Goal: Information Seeking & Learning: Learn about a topic

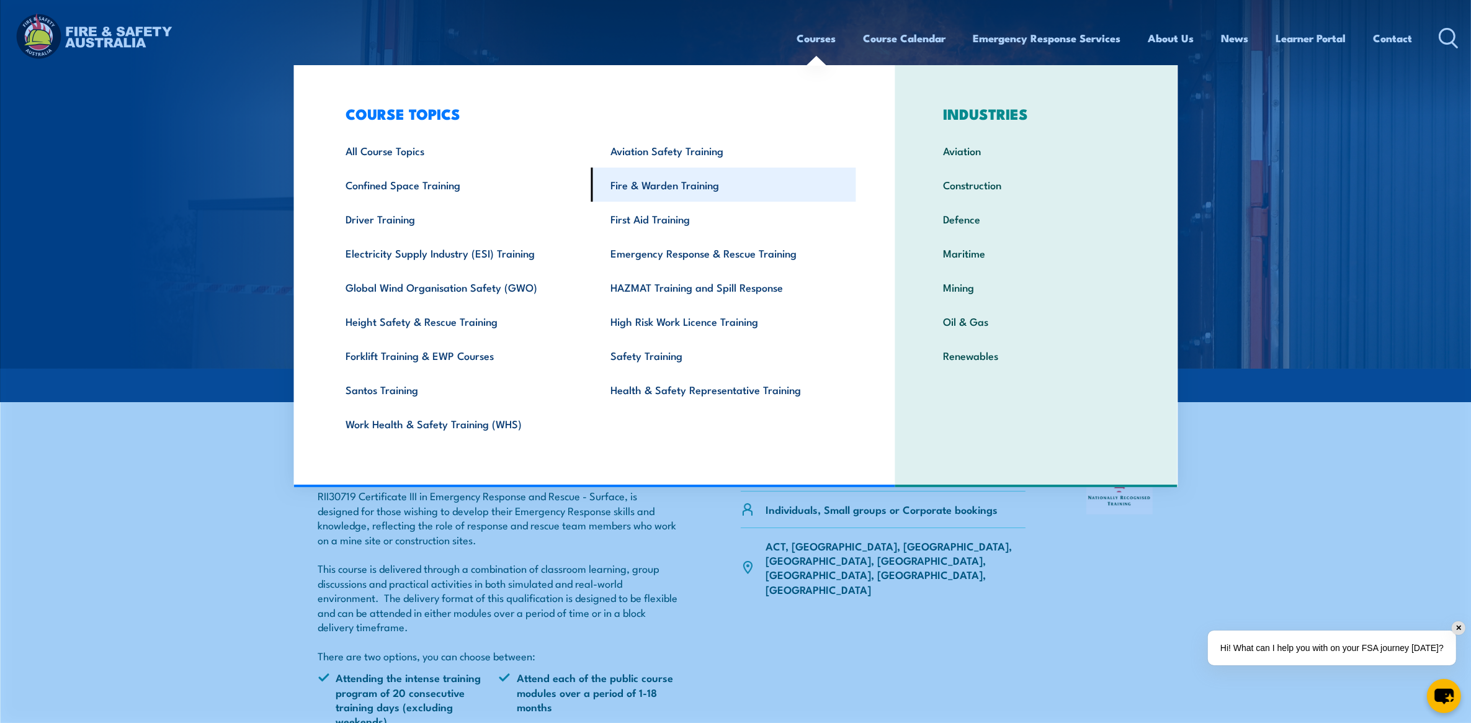
click at [655, 187] on link "Fire & Warden Training" at bounding box center [723, 185] width 265 height 34
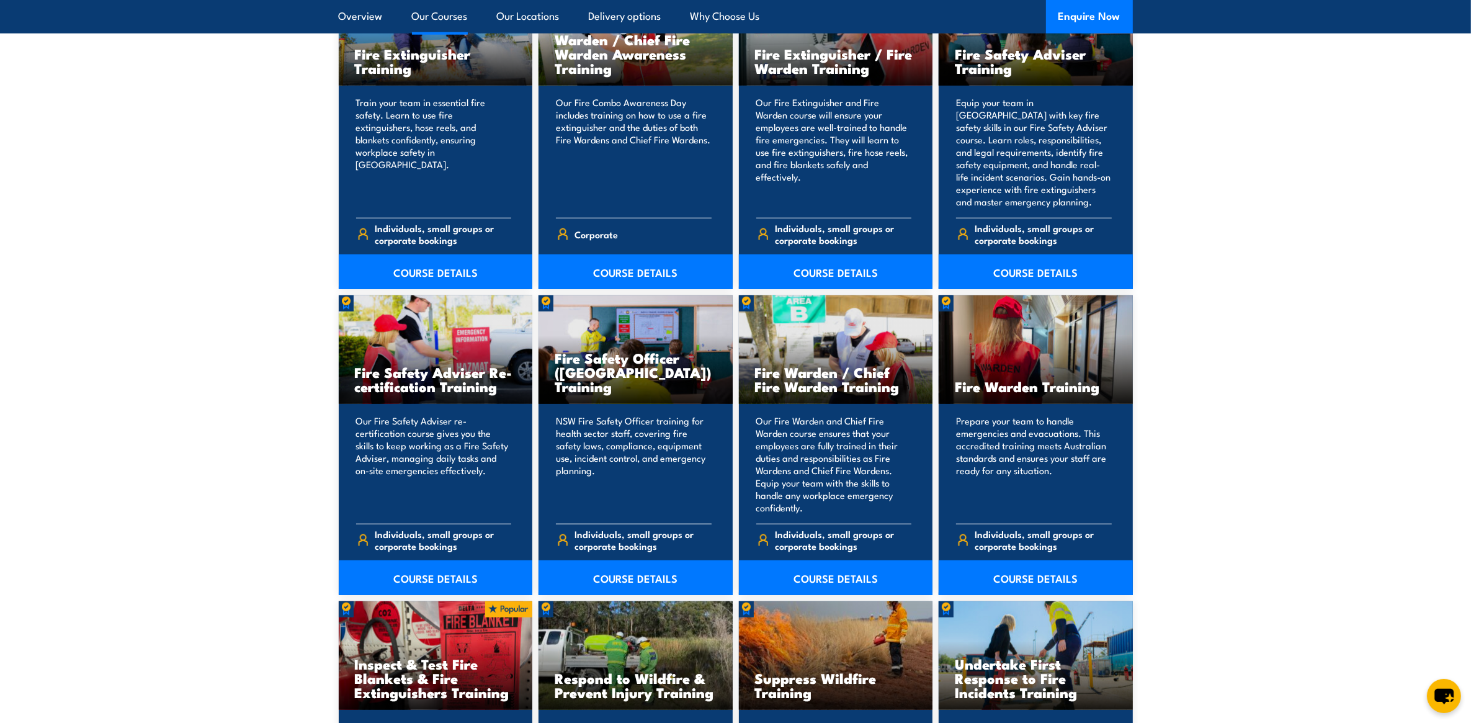
scroll to position [1163, 0]
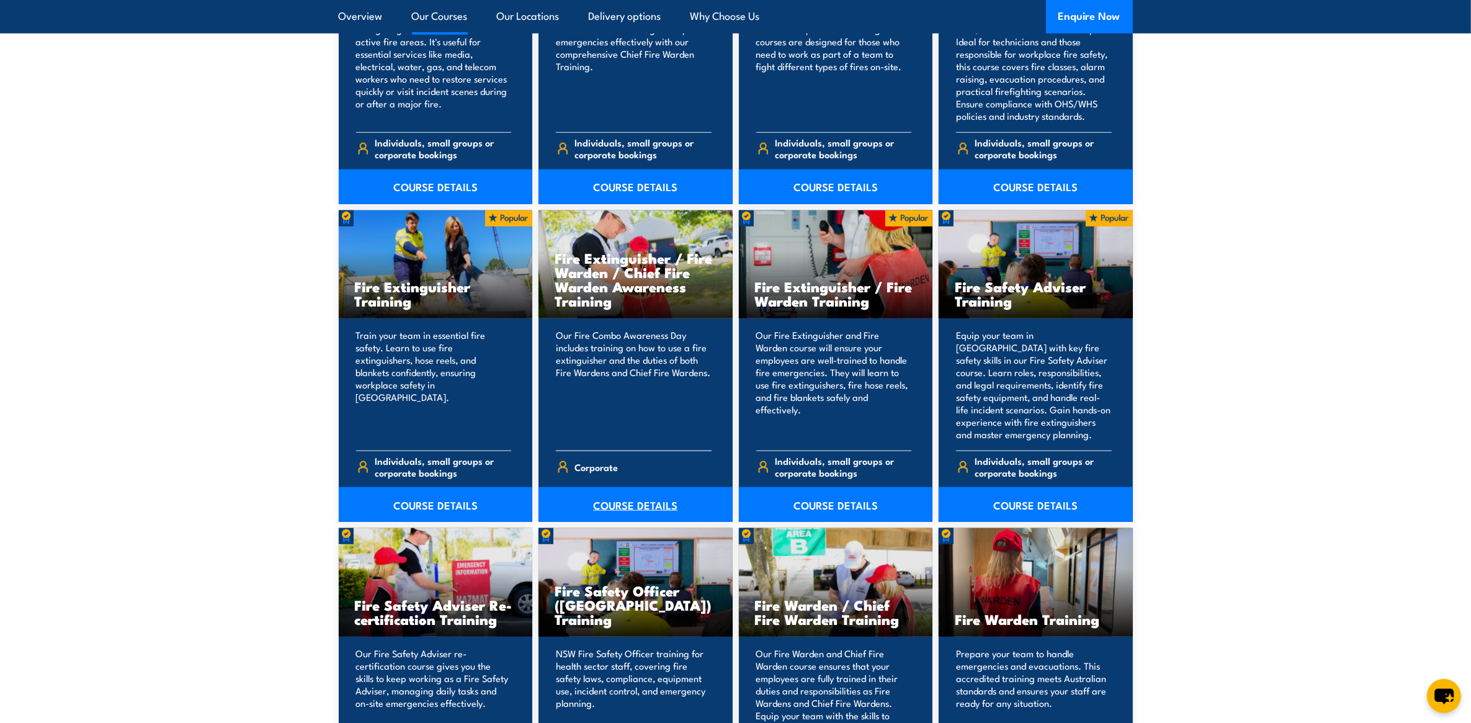
click at [650, 509] on link "COURSE DETAILS" at bounding box center [636, 504] width 194 height 35
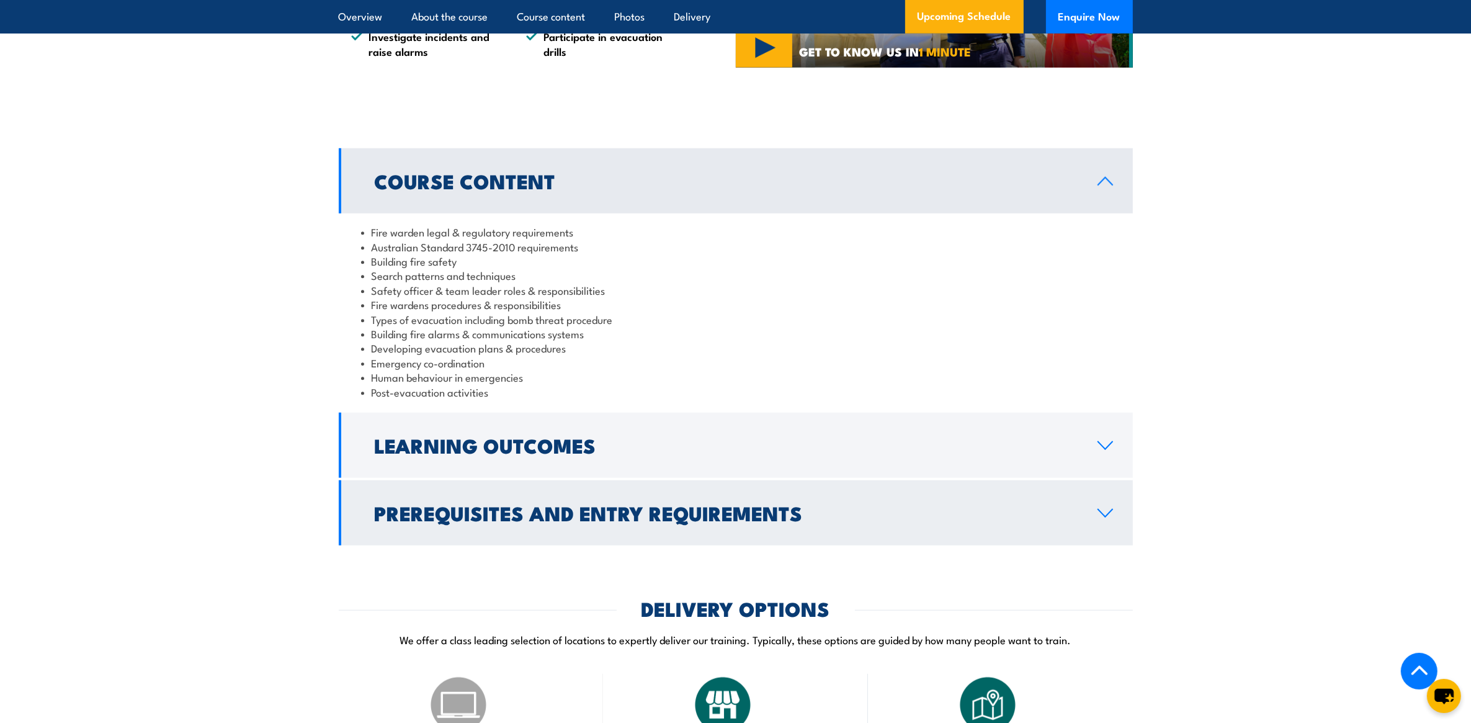
scroll to position [1086, 0]
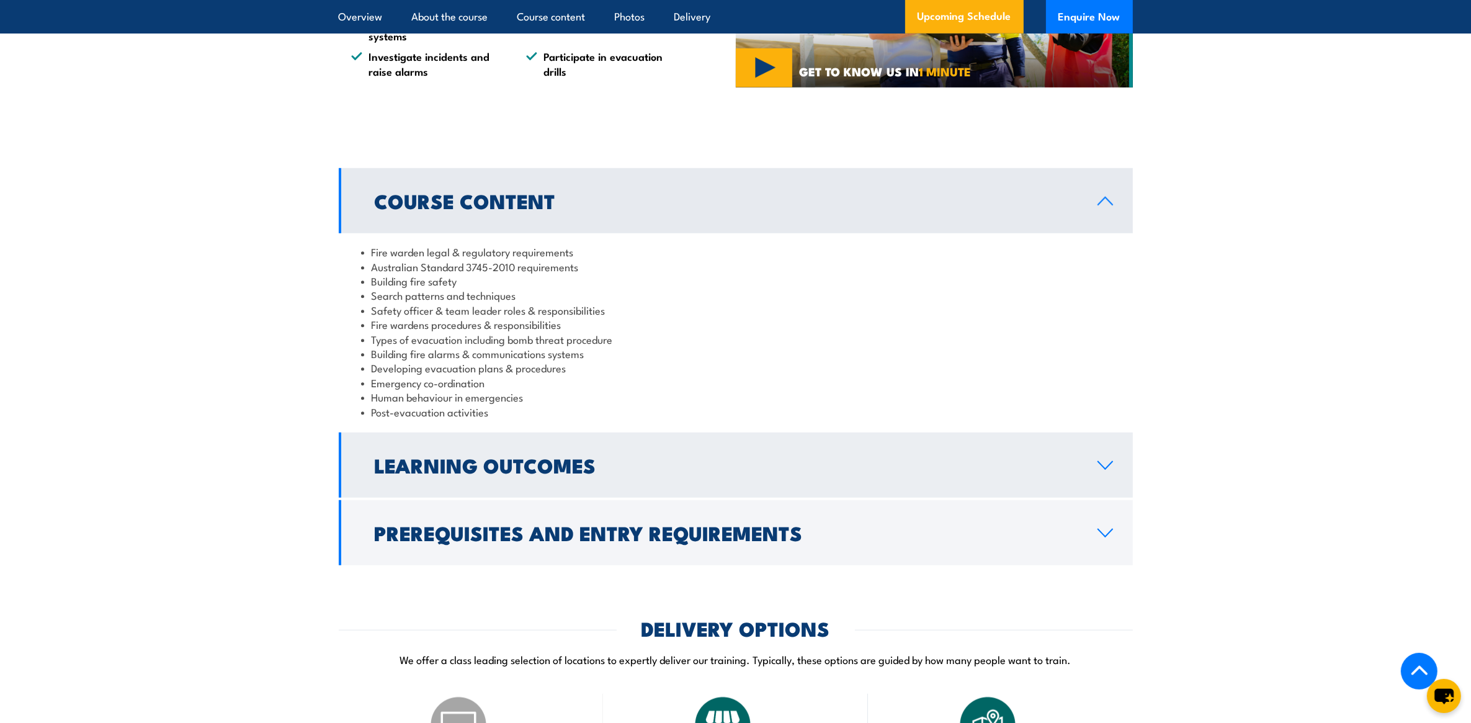
click at [1103, 470] on icon at bounding box center [1105, 465] width 17 height 10
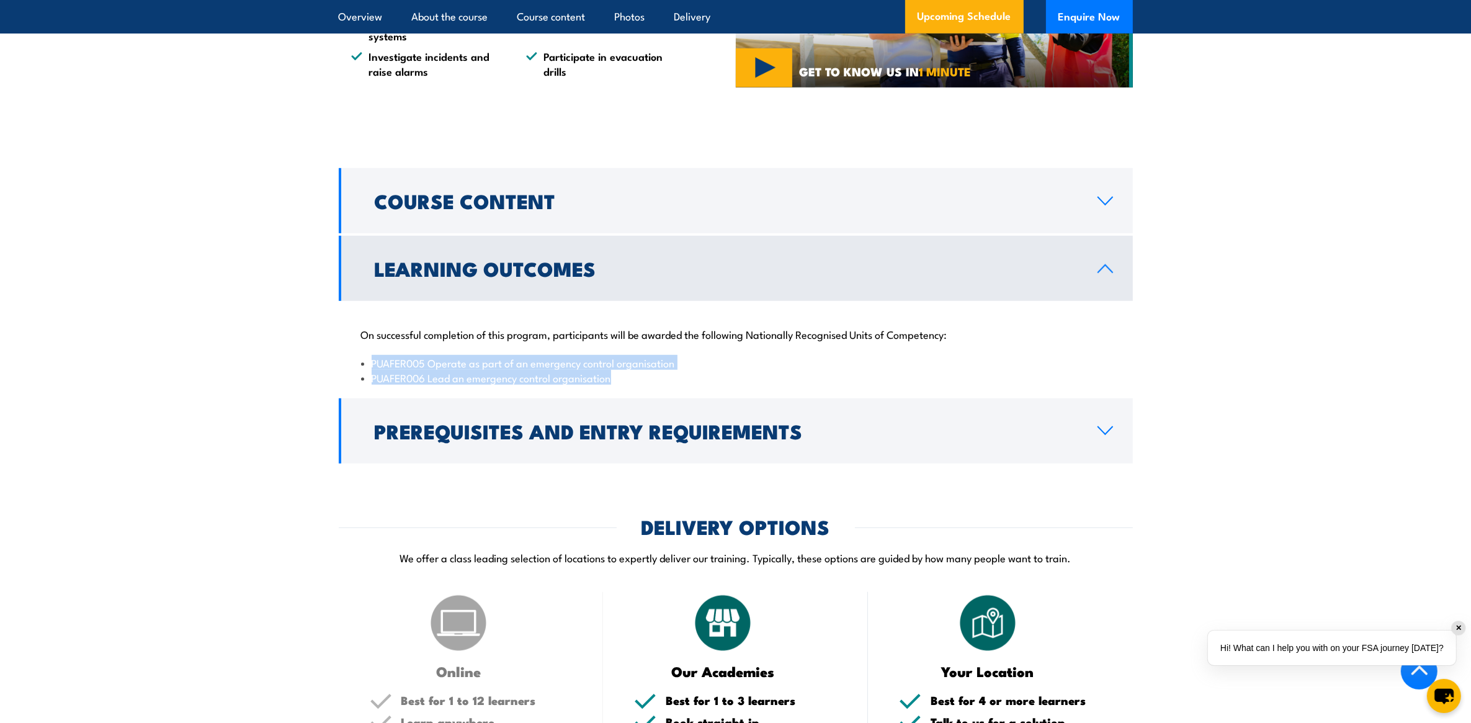
drag, startPoint x: 619, startPoint y: 394, endPoint x: 365, endPoint y: 372, distance: 255.3
click at [365, 372] on ul "PUAFER005 Operate as part of an emergency control organisation PUAFER006 Lead a…" at bounding box center [736, 370] width 750 height 29
copy ul "PUAFER005 Operate as part of an emergency control organisation PUAFER006 Lead a…"
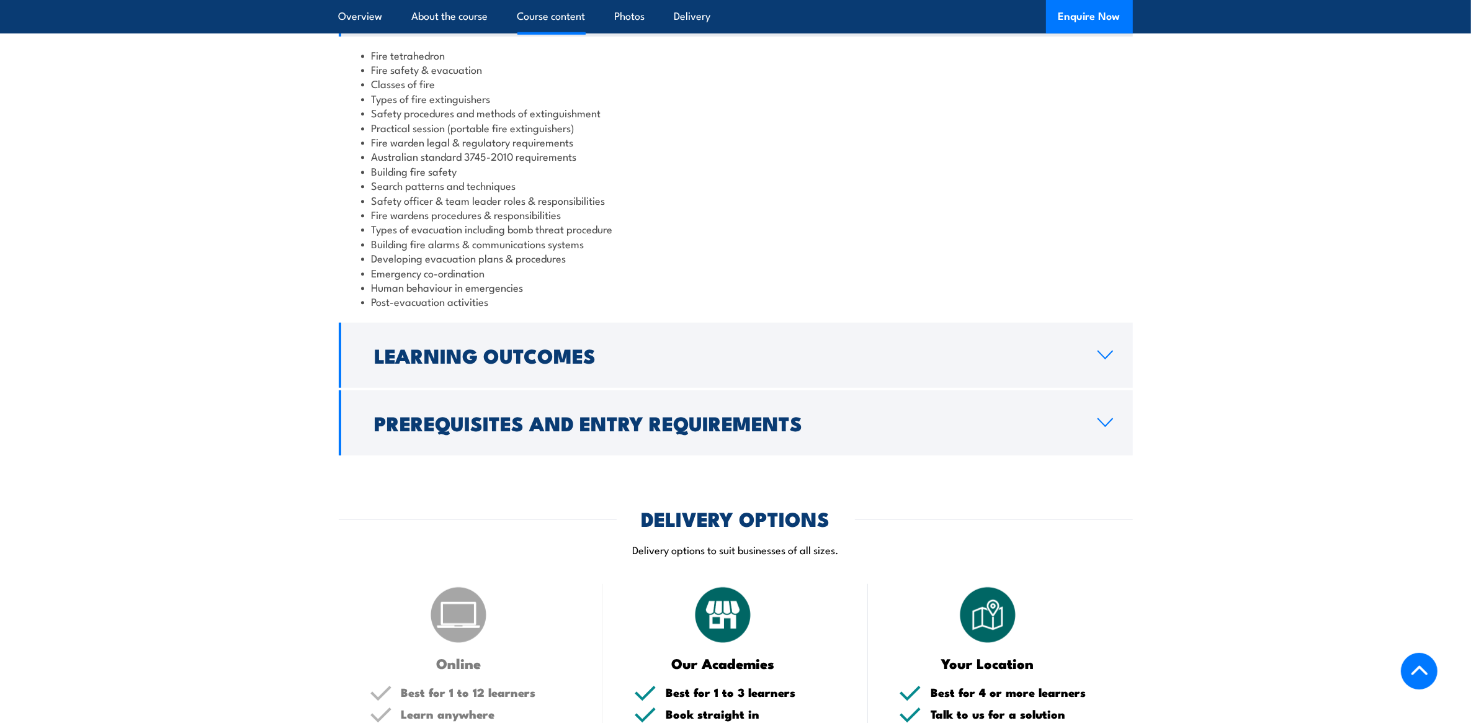
scroll to position [1163, 0]
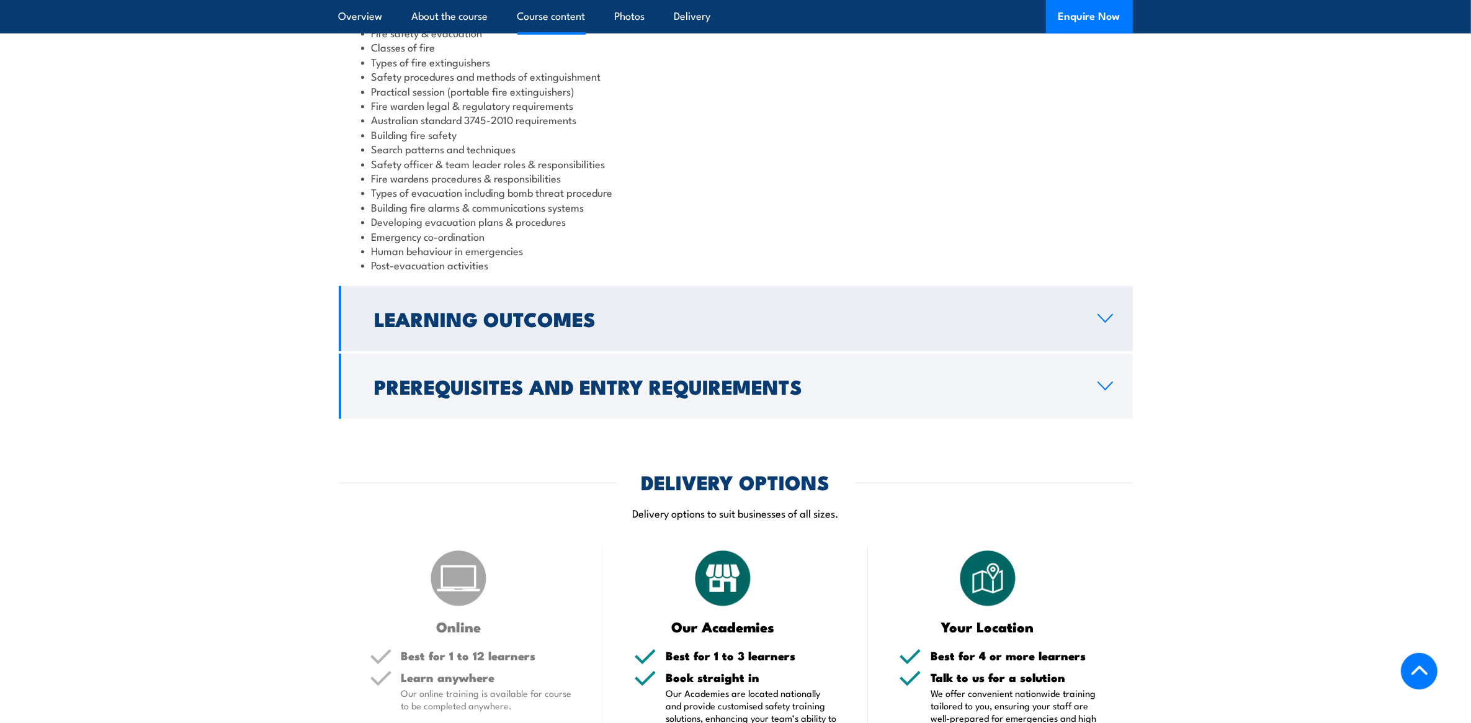
click at [1103, 313] on icon at bounding box center [1105, 318] width 17 height 10
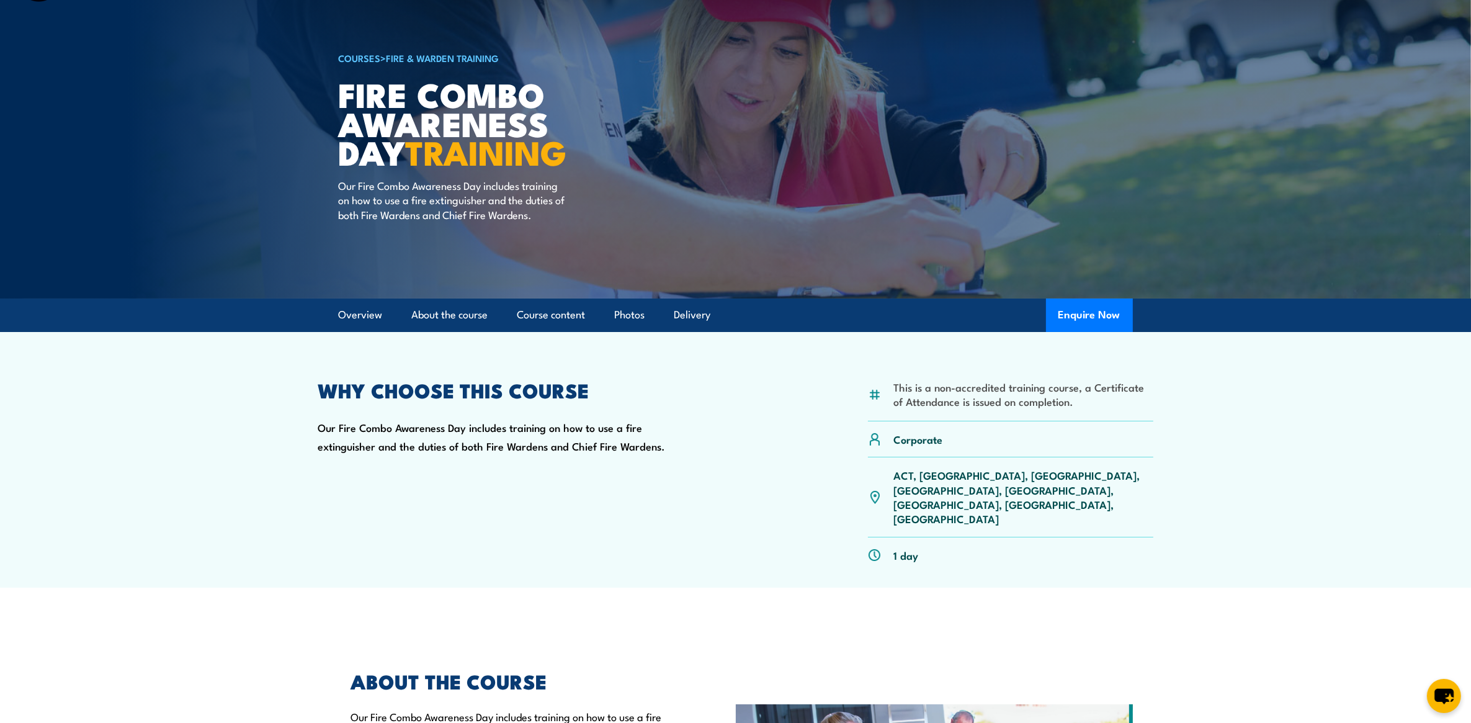
scroll to position [0, 0]
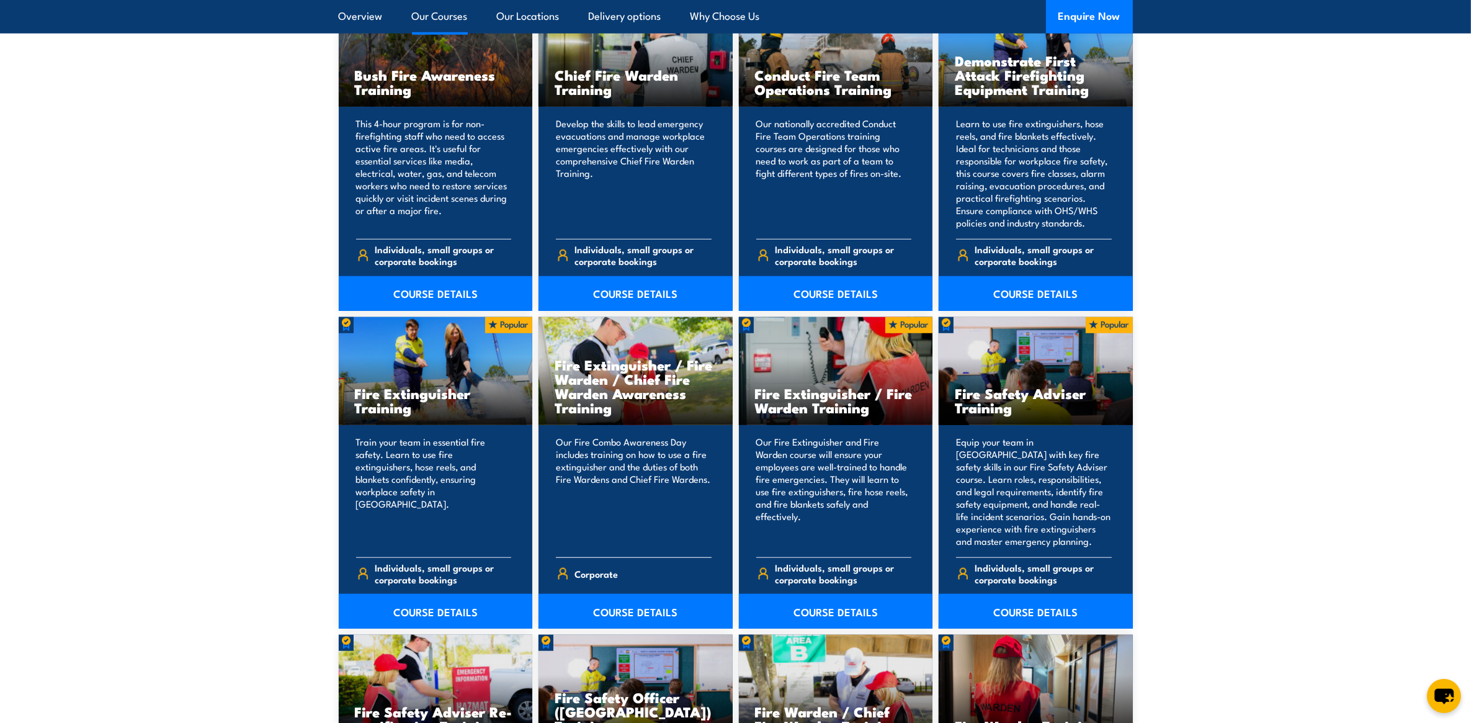
scroll to position [1163, 0]
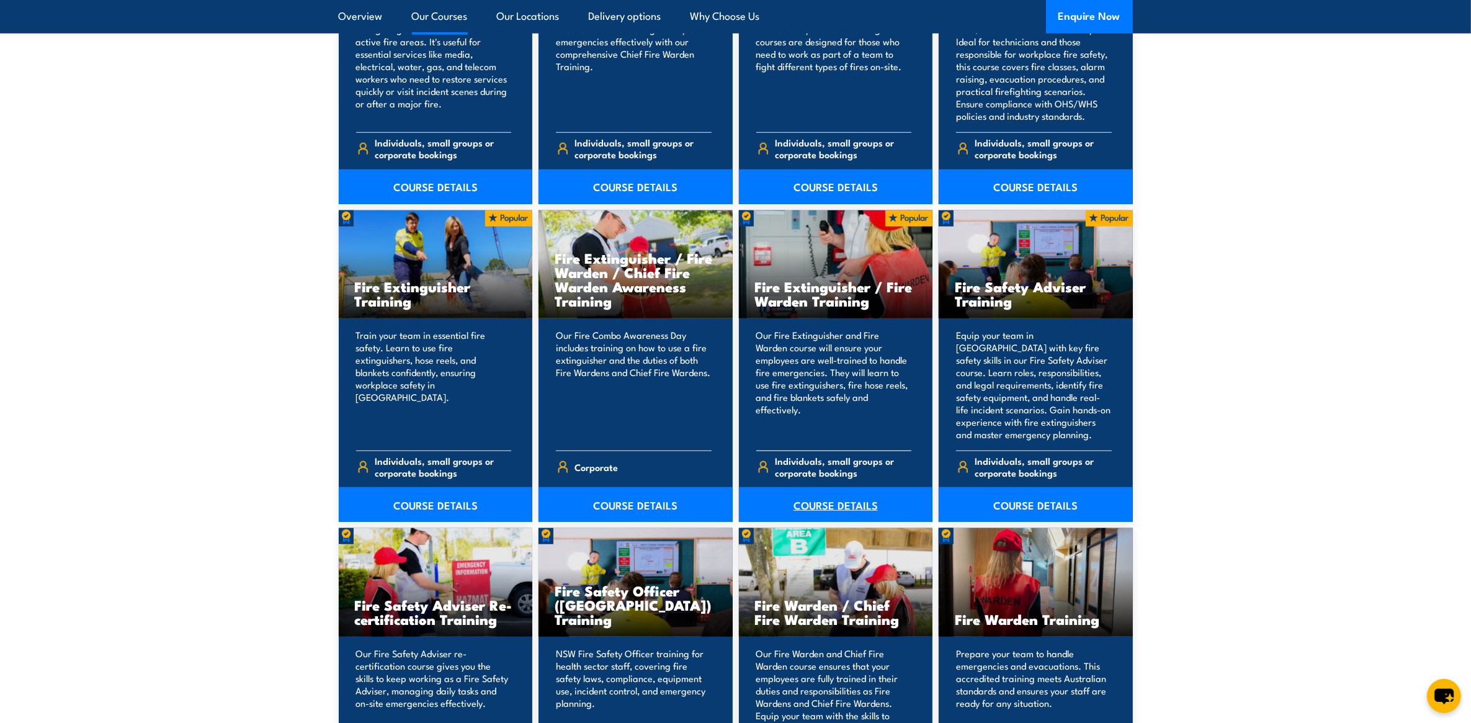
click at [841, 506] on link "COURSE DETAILS" at bounding box center [836, 504] width 194 height 35
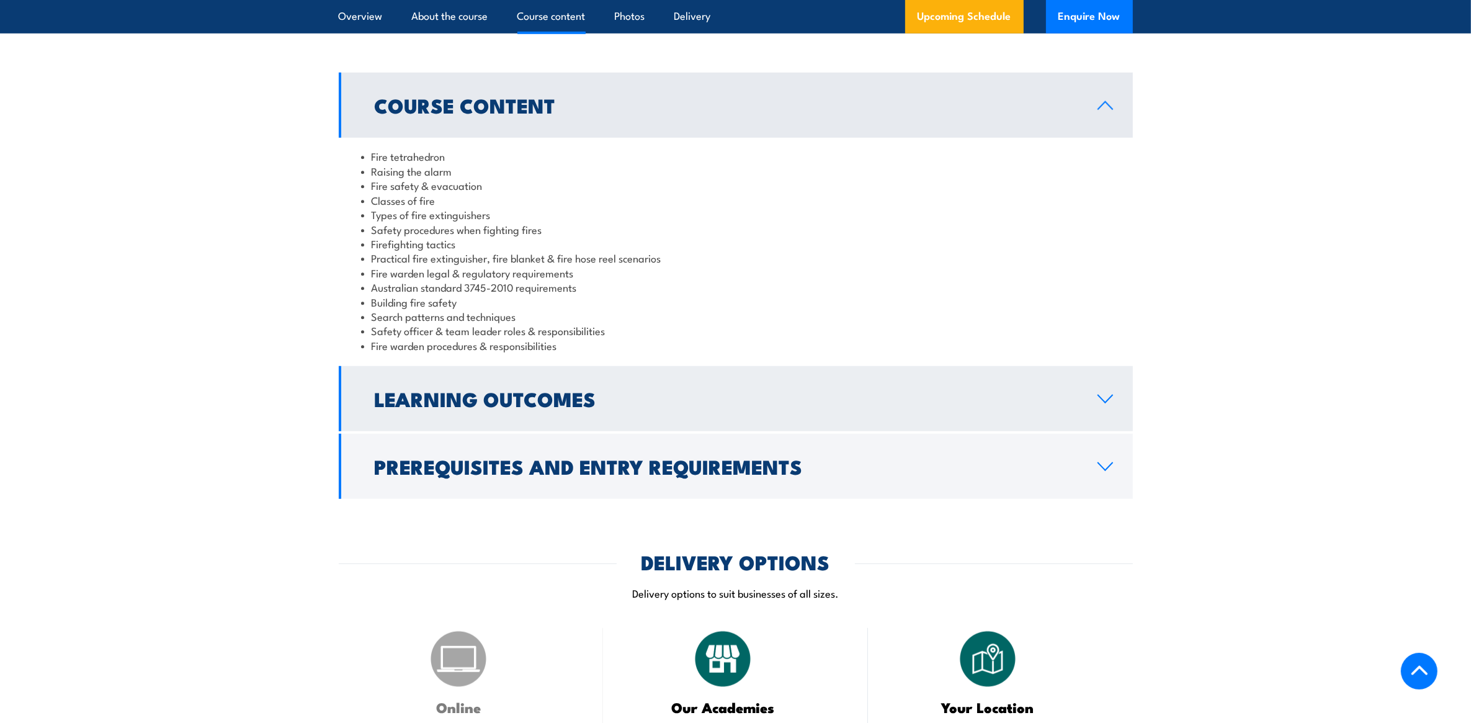
scroll to position [1008, 0]
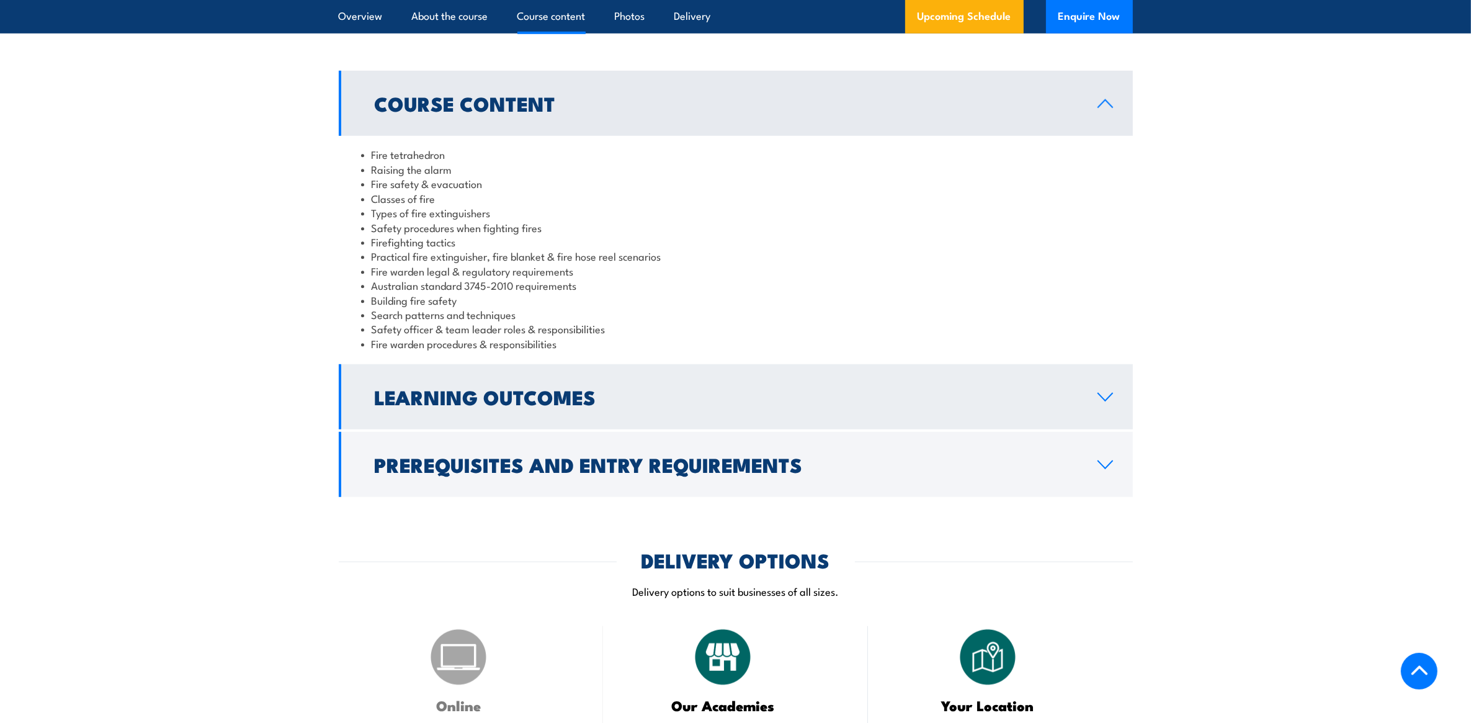
click at [1106, 398] on icon at bounding box center [1105, 397] width 17 height 10
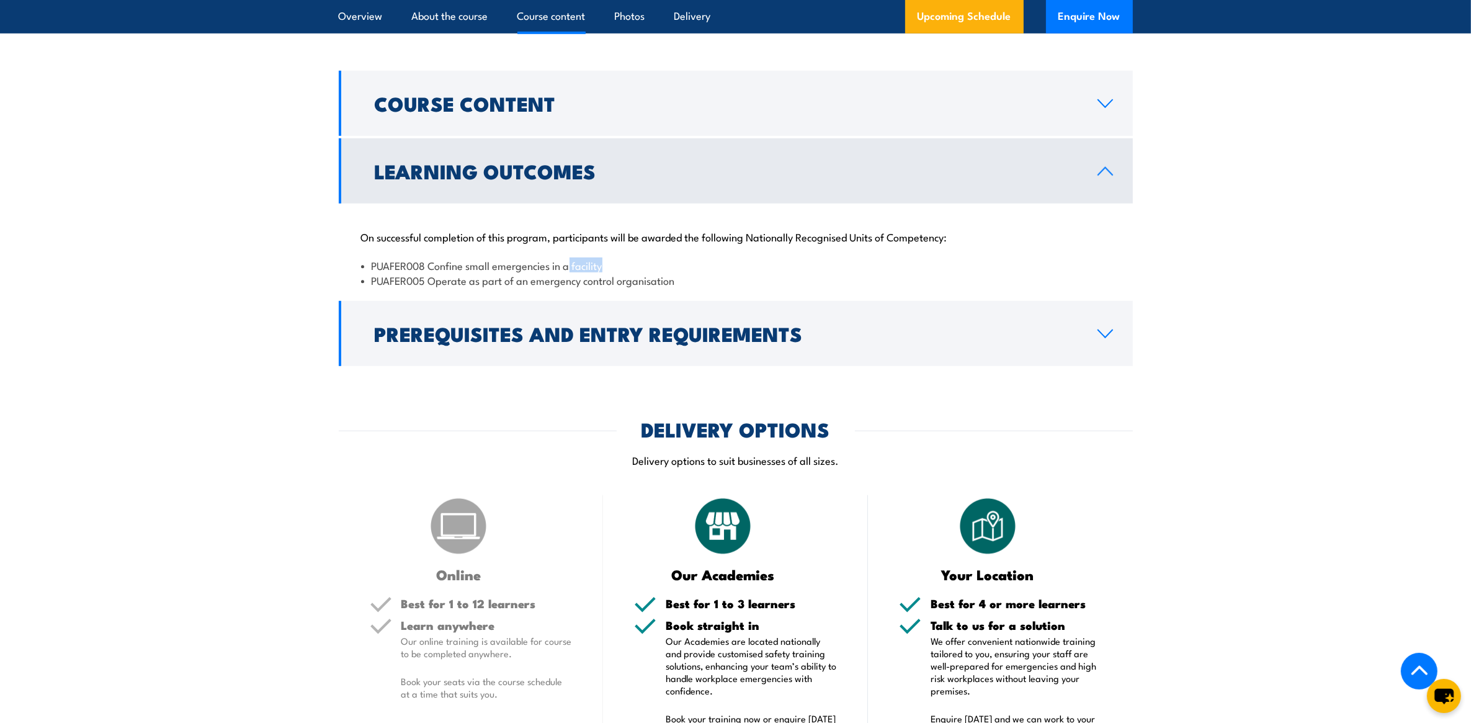
drag, startPoint x: 609, startPoint y: 265, endPoint x: 568, endPoint y: 262, distance: 41.1
click at [568, 262] on li "PUAFER008 Confine small emergencies in a facility" at bounding box center [736, 265] width 750 height 14
drag, startPoint x: 568, startPoint y: 262, endPoint x: 681, endPoint y: 281, distance: 113.9
click at [681, 281] on li "PUAFER005 Operate as part of an emergency control organisation" at bounding box center [736, 280] width 750 height 14
drag, startPoint x: 679, startPoint y: 281, endPoint x: 364, endPoint y: 264, distance: 316.3
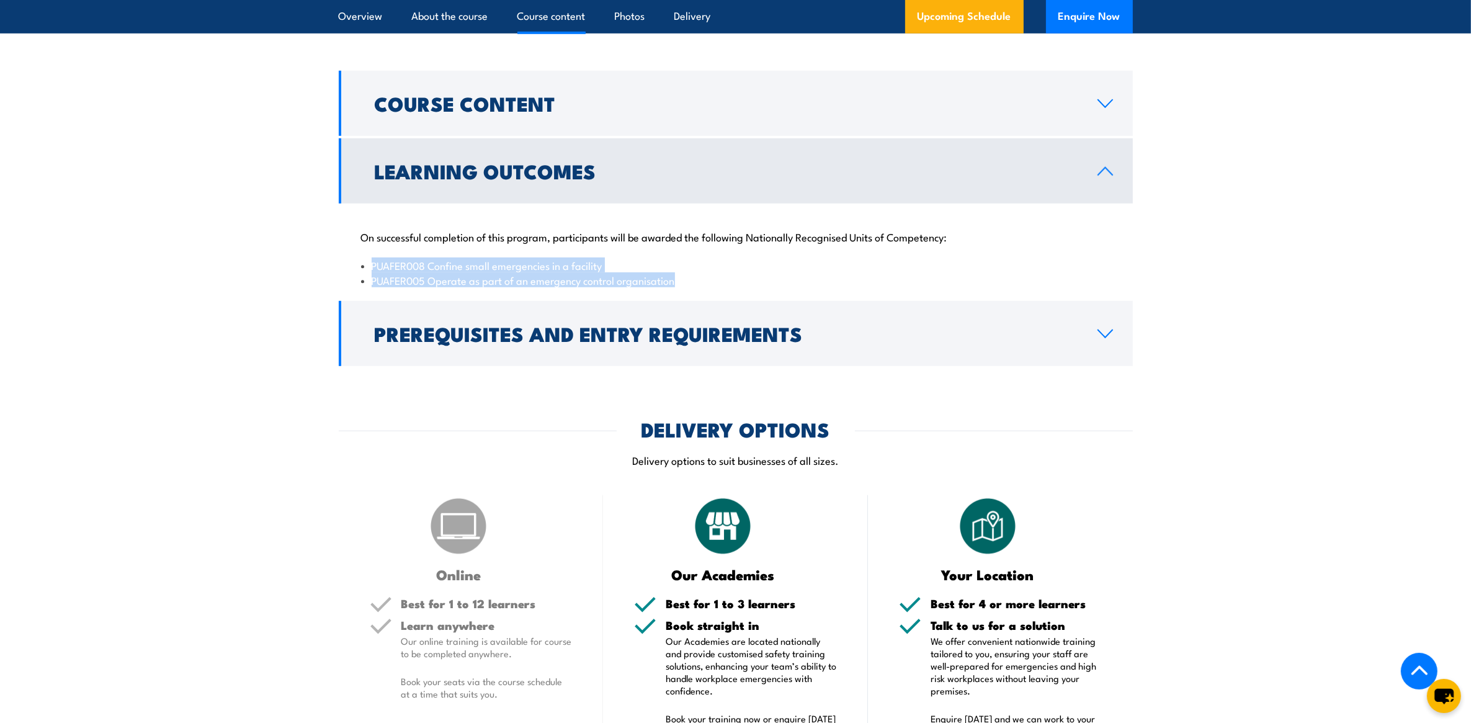
click at [364, 264] on ul "PUAFER008 Confine small emergencies in a facility PUAFER005 Operate as part of …" at bounding box center [736, 272] width 750 height 29
copy ul "PUAFER008 Confine small emergencies in a facility PUAFER005 Operate as part of …"
